Goal: Information Seeking & Learning: Learn about a topic

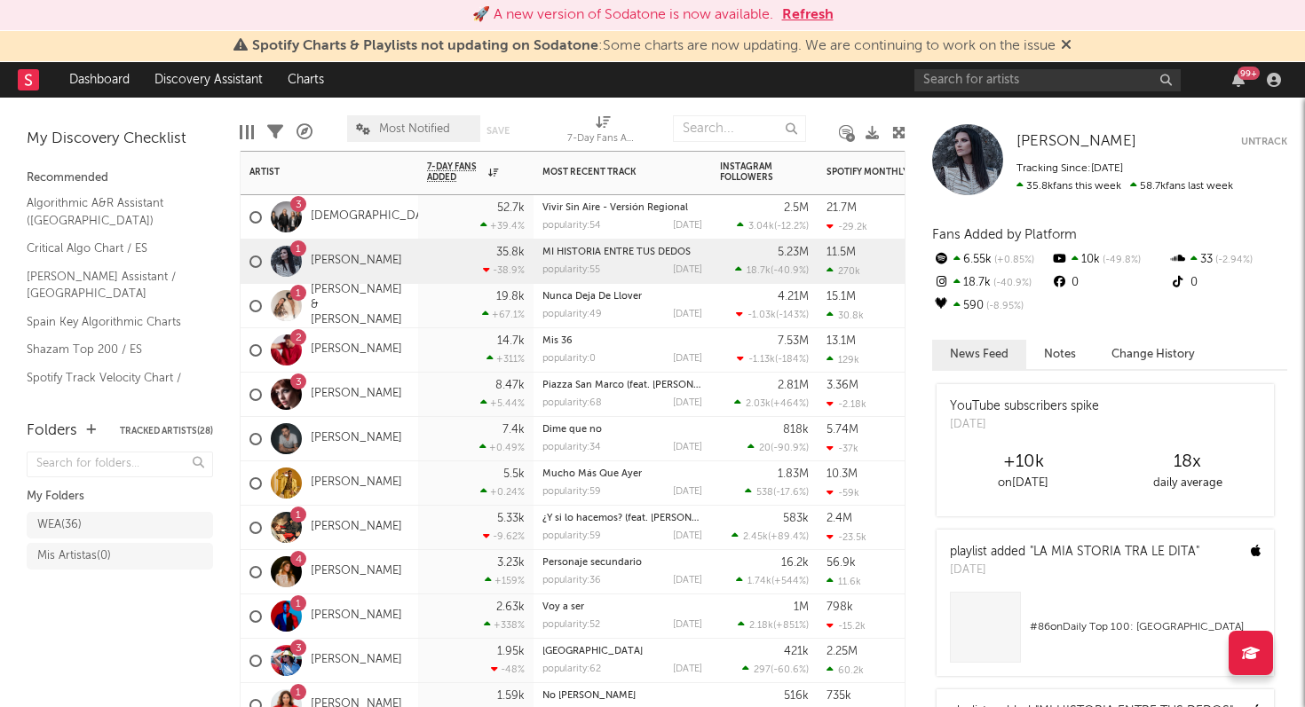
drag, startPoint x: 0, startPoint y: 0, endPoint x: 655, endPoint y: 269, distance: 708.0
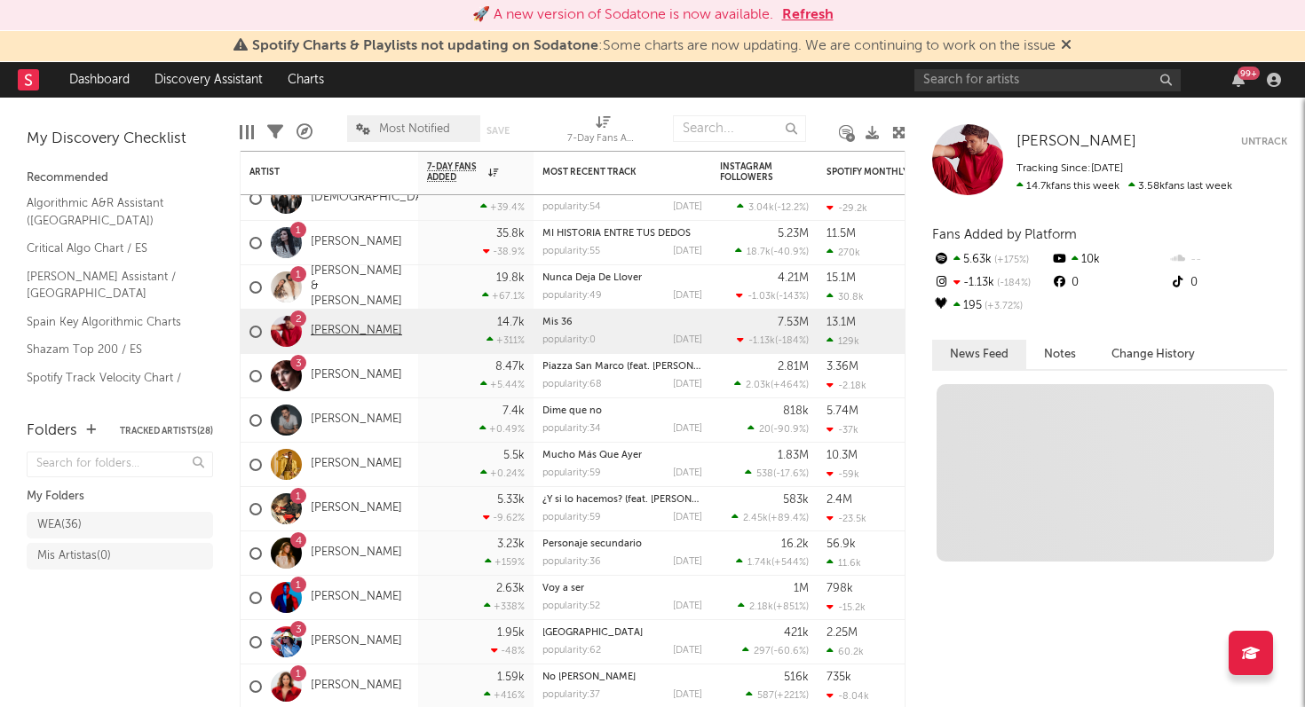
click at [348, 329] on link "Pablo Alborán" at bounding box center [356, 331] width 91 height 15
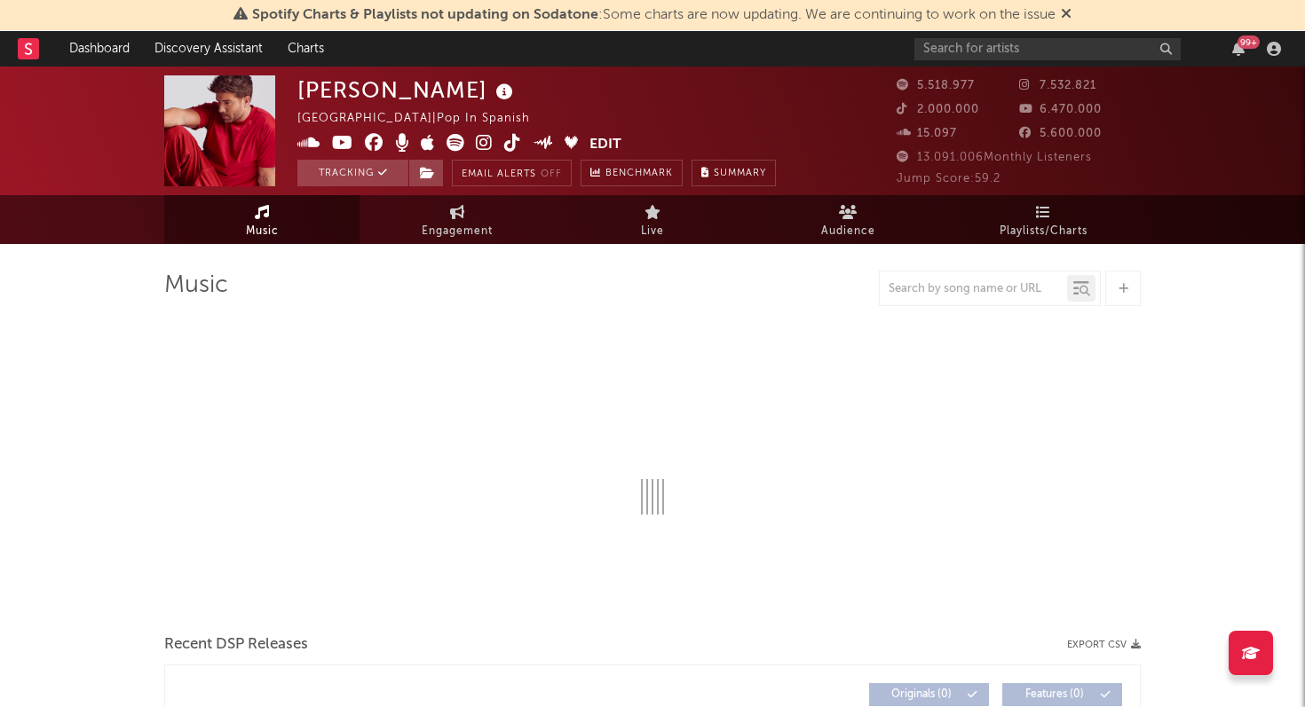
select select "6m"
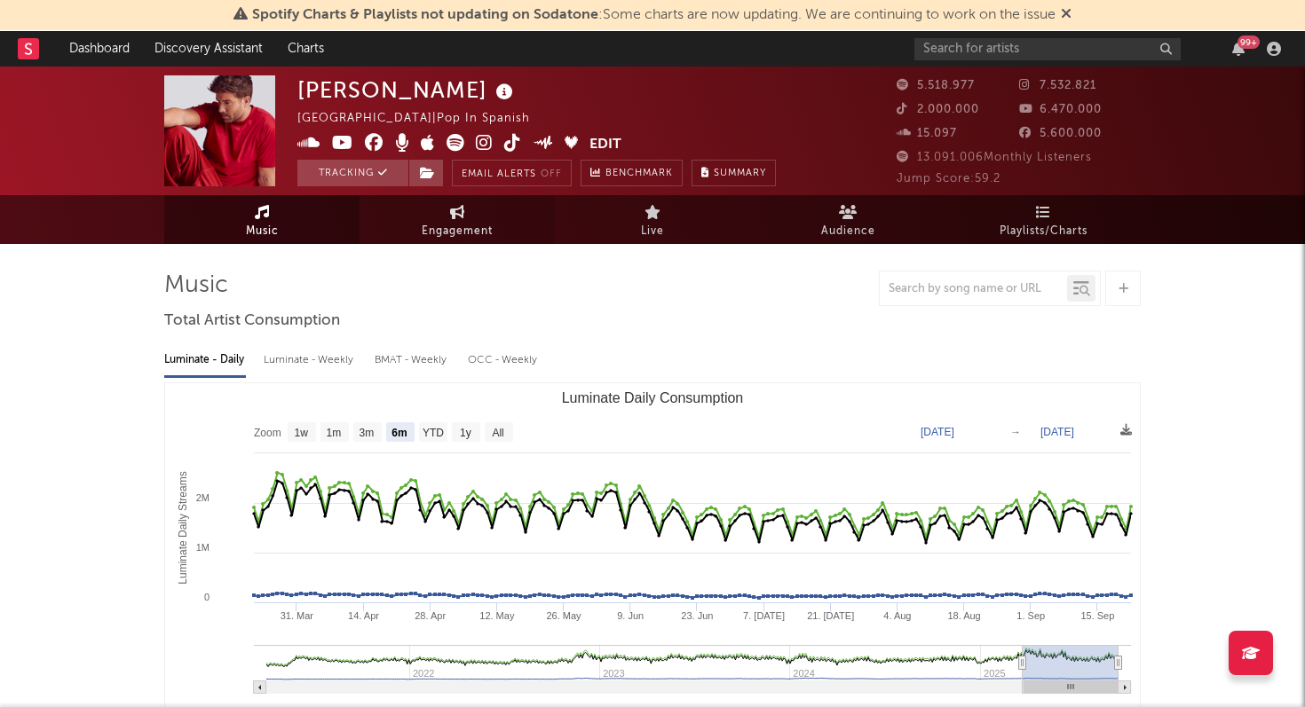
click at [438, 230] on span "Engagement" at bounding box center [457, 231] width 71 height 21
select select "1w"
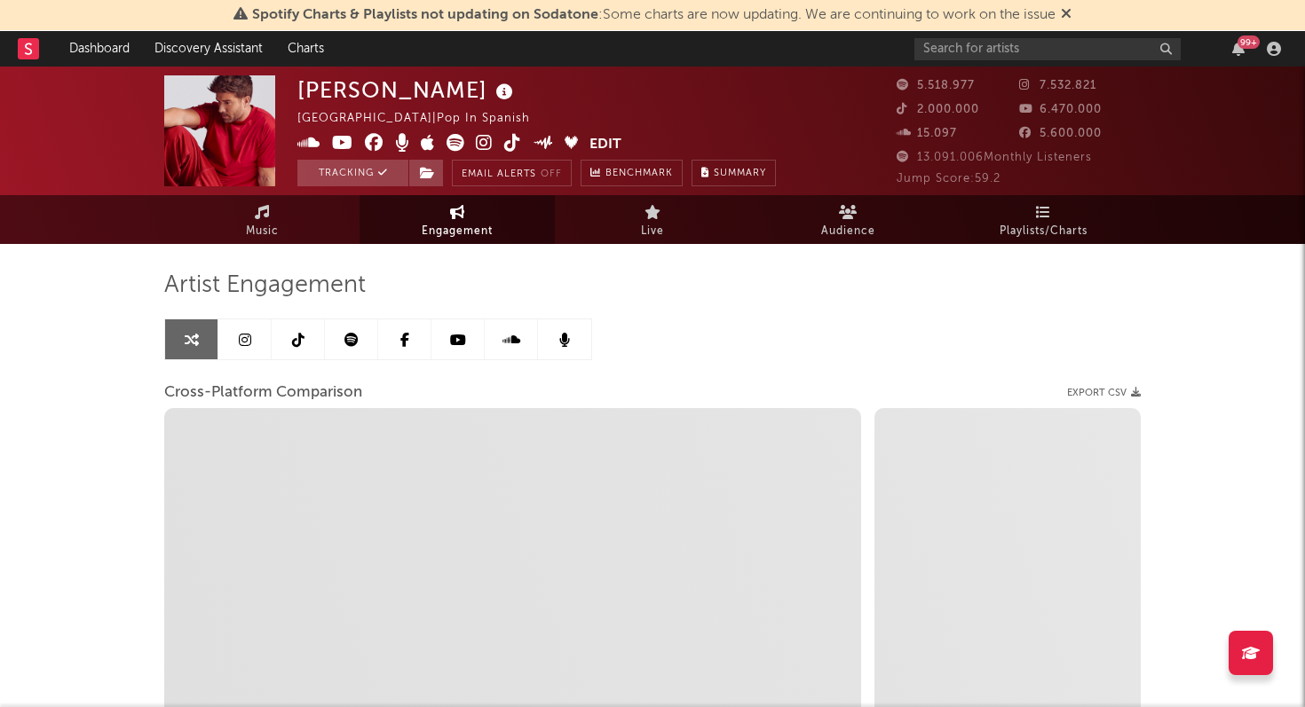
select select "1m"
